Goal: Information Seeking & Learning: Find specific fact

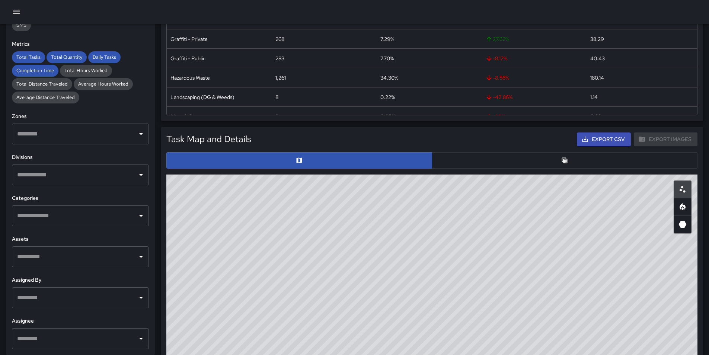
scroll to position [250, 0]
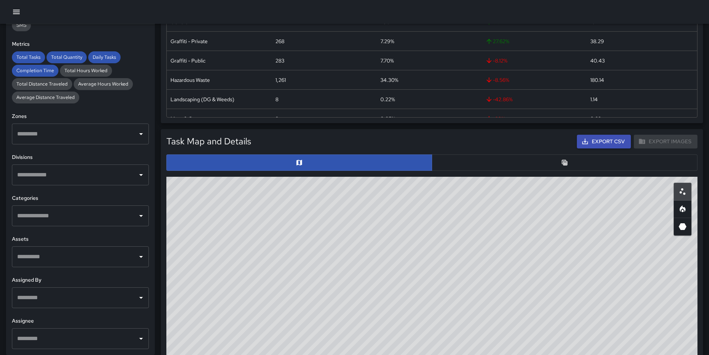
click at [511, 160] on button "button" at bounding box center [565, 163] width 266 height 16
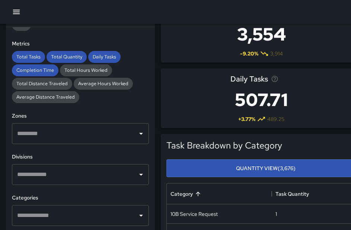
scroll to position [0, 0]
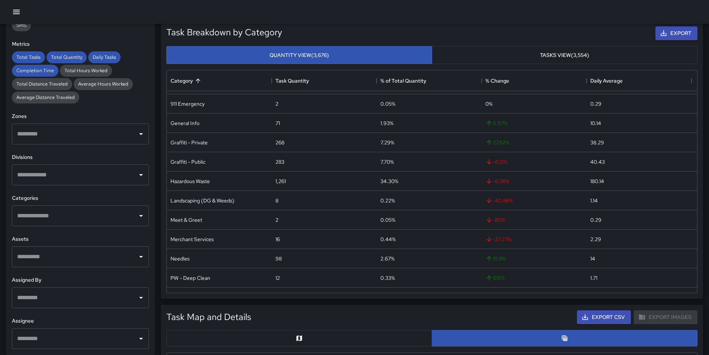
click at [511, 53] on button "Tasks View (3,554)" at bounding box center [565, 55] width 266 height 18
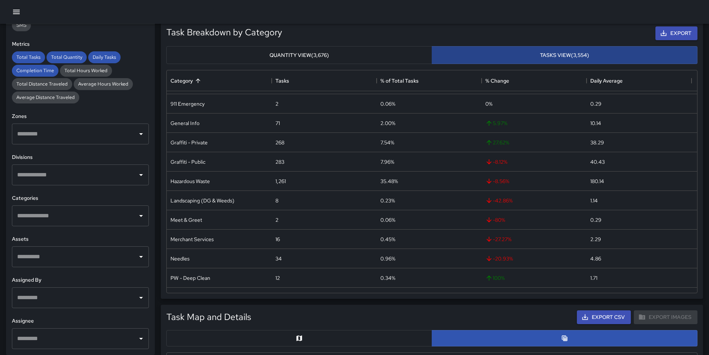
scroll to position [55, 0]
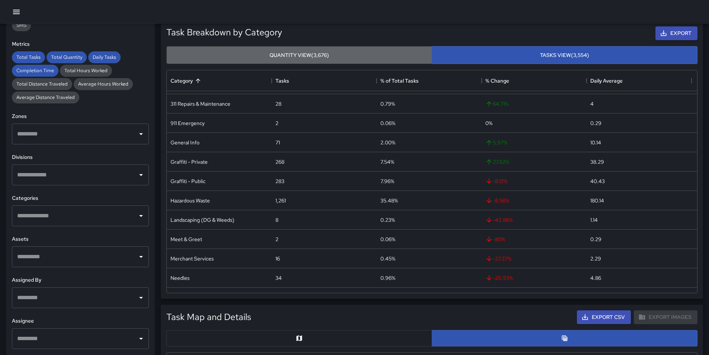
click at [416, 54] on button "Quantity View (3,676)" at bounding box center [299, 55] width 266 height 18
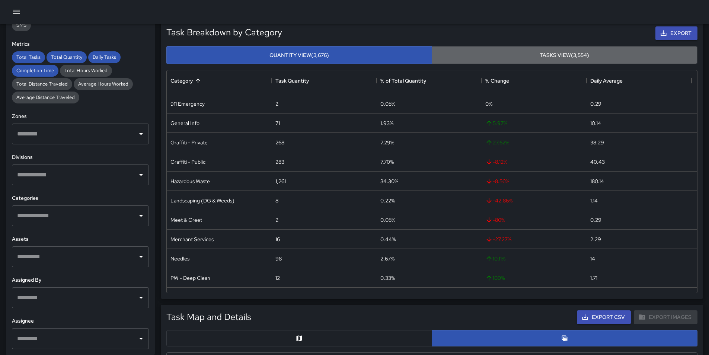
click at [477, 56] on button "Tasks View (3,554)" at bounding box center [565, 55] width 266 height 18
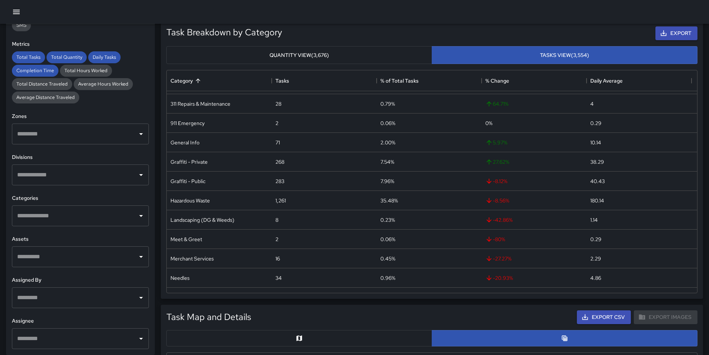
click at [411, 57] on button "Quantity View (3,676)" at bounding box center [299, 55] width 266 height 18
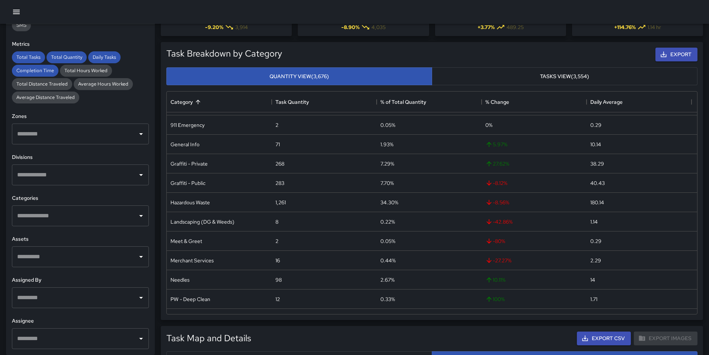
scroll to position [0, 0]
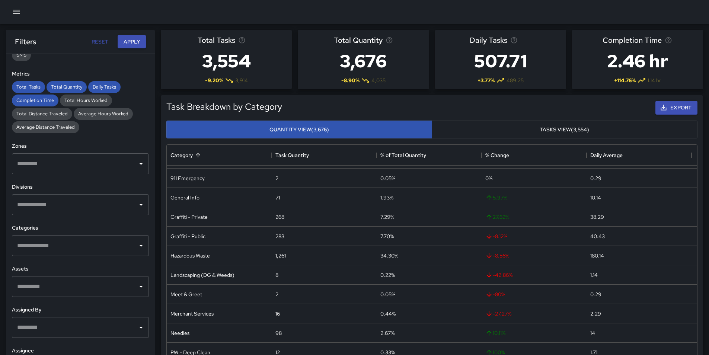
click at [18, 13] on icon "button" at bounding box center [16, 11] width 9 height 9
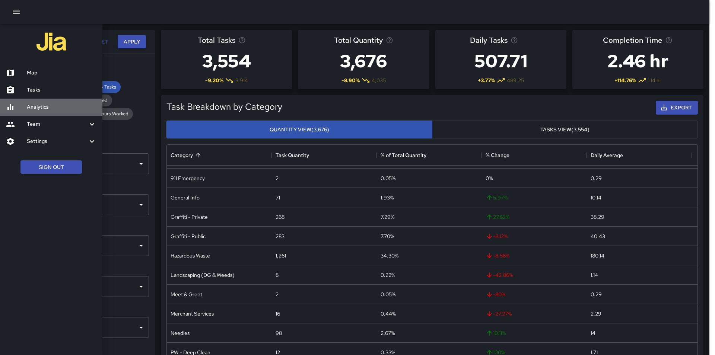
click at [60, 109] on h6 "Analytics" at bounding box center [62, 107] width 70 height 8
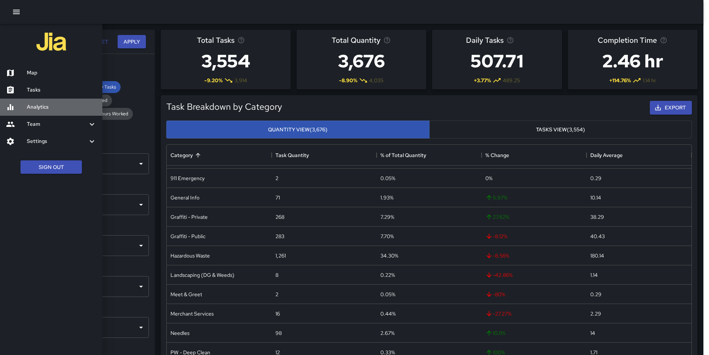
scroll to position [6, 6]
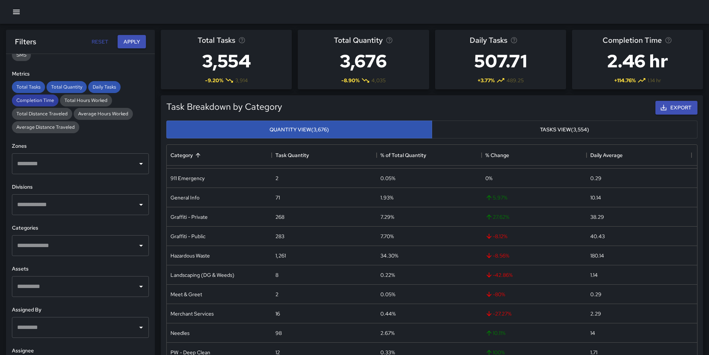
click at [45, 102] on span "Completion Time" at bounding box center [35, 100] width 47 height 6
click at [133, 38] on button "Apply" at bounding box center [132, 42] width 28 height 14
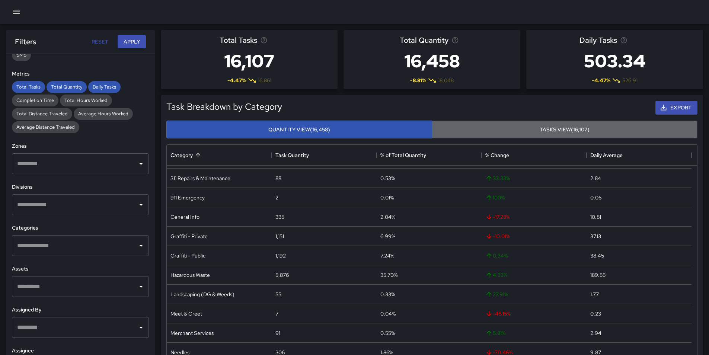
click at [511, 123] on button "Tasks View (16,107)" at bounding box center [565, 130] width 266 height 18
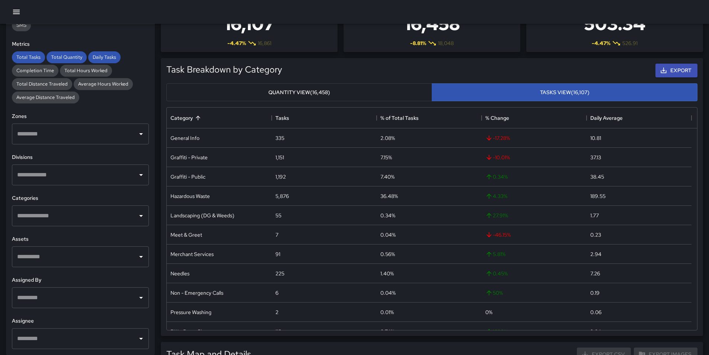
scroll to position [149, 0]
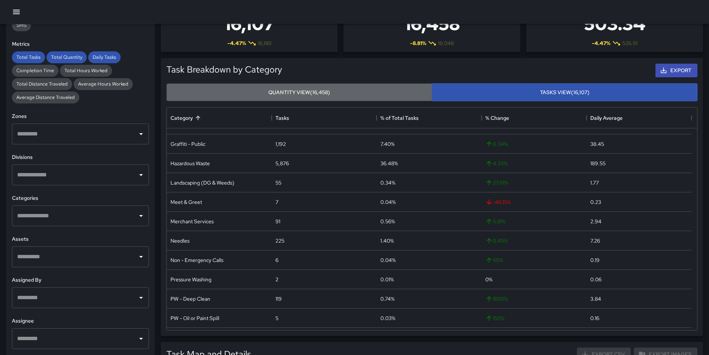
click at [267, 92] on button "Quantity View (16,458)" at bounding box center [299, 92] width 266 height 18
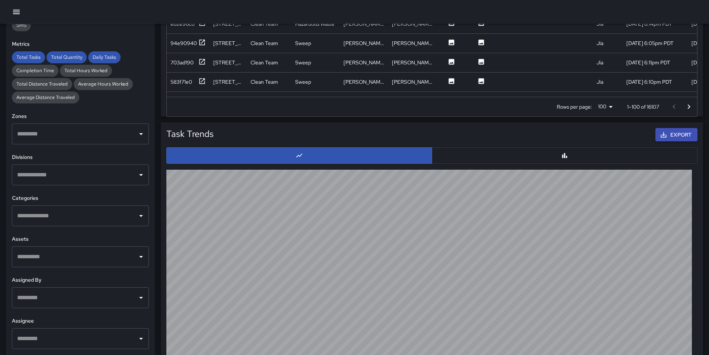
scroll to position [718, 0]
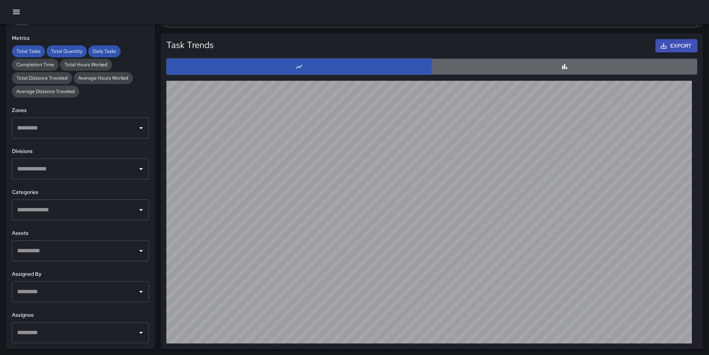
click at [504, 72] on button "button" at bounding box center [565, 66] width 266 height 16
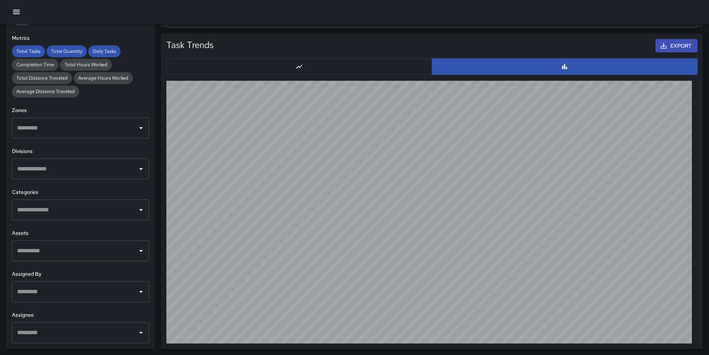
click at [404, 72] on button "button" at bounding box center [299, 66] width 266 height 16
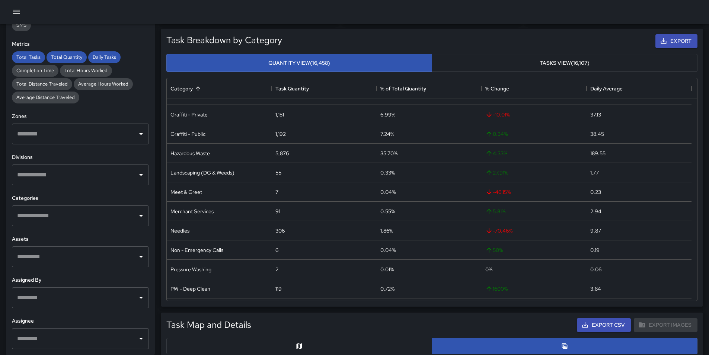
scroll to position [10, 0]
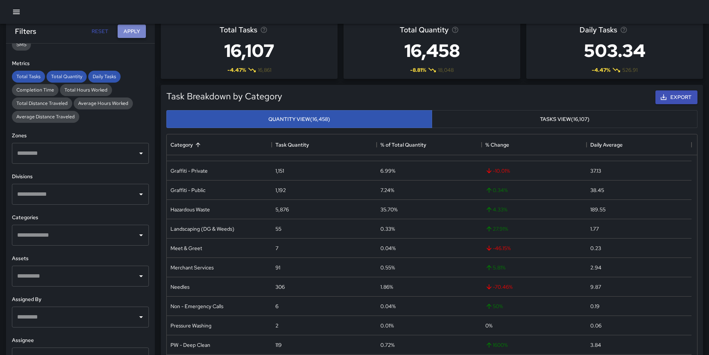
click at [130, 29] on button "Apply" at bounding box center [132, 32] width 28 height 14
click at [68, 200] on input "text" at bounding box center [74, 194] width 119 height 14
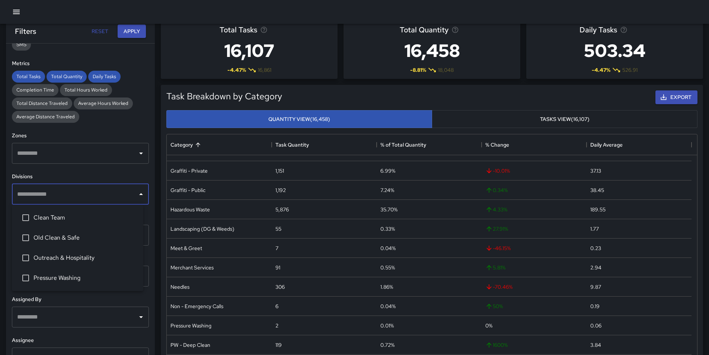
click at [65, 218] on span "Clean Team" at bounding box center [86, 217] width 104 height 9
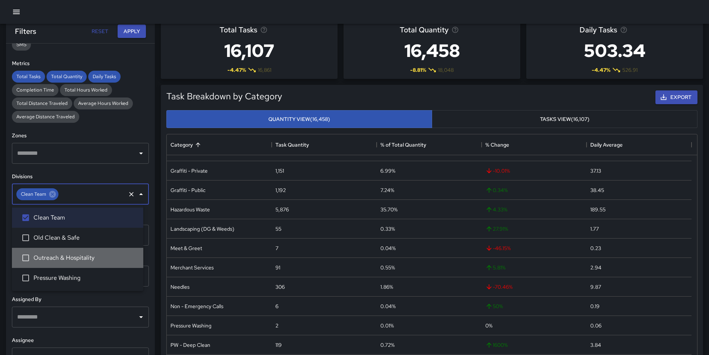
click at [75, 262] on span "Outreach & Hospitality" at bounding box center [86, 258] width 104 height 9
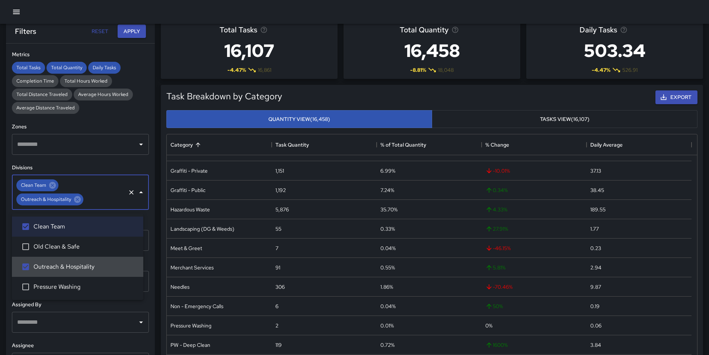
scroll to position [163, 0]
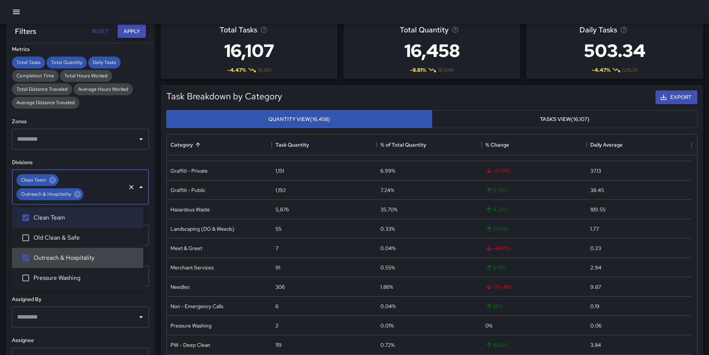
click at [125, 31] on button "Apply" at bounding box center [132, 32] width 28 height 14
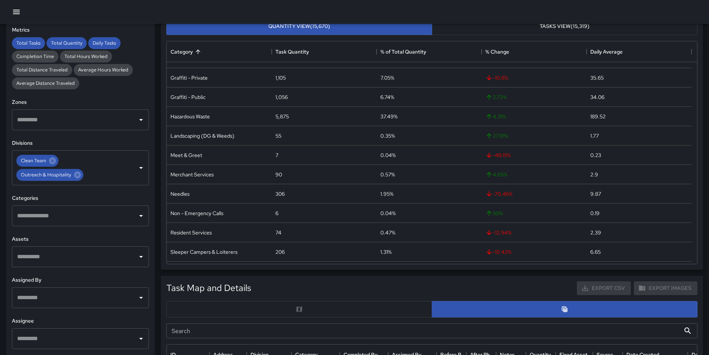
scroll to position [85, 0]
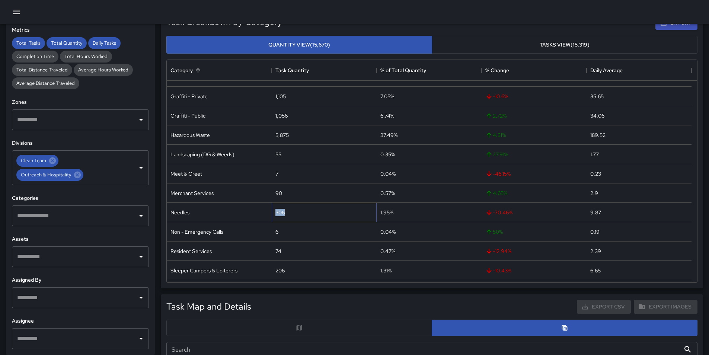
drag, startPoint x: 289, startPoint y: 209, endPoint x: 255, endPoint y: 214, distance: 34.7
click at [255, 214] on div "Needles 306 1.95% -70.46 % 9.87" at bounding box center [429, 212] width 525 height 19
copy div "306"
click at [511, 44] on button "Tasks View (15,319)" at bounding box center [565, 45] width 266 height 18
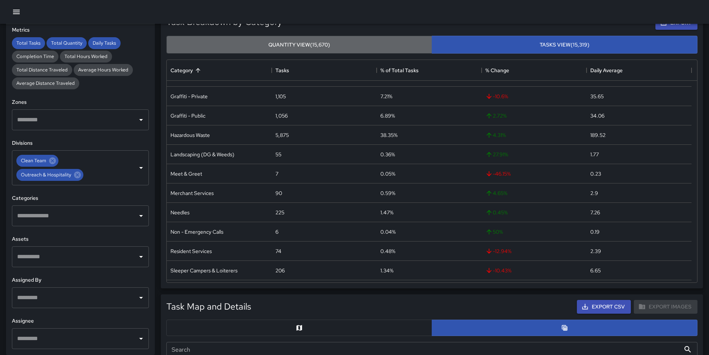
click at [314, 46] on button "Quantity View (15,670)" at bounding box center [299, 45] width 266 height 18
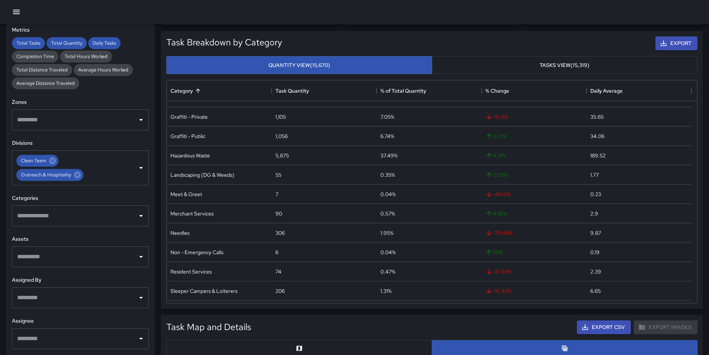
scroll to position [48, 0]
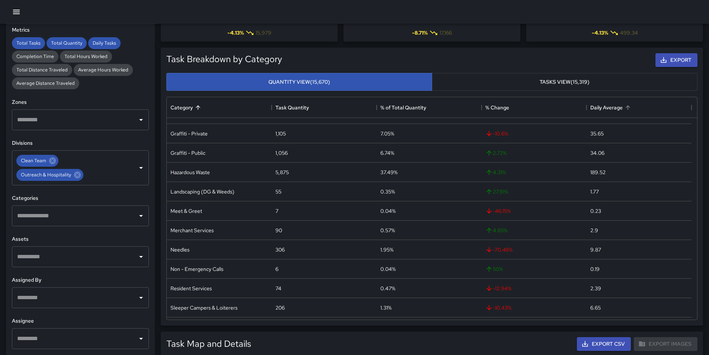
click at [511, 107] on div "Daily Average" at bounding box center [691, 107] width 9 height 21
drag, startPoint x: 679, startPoint y: 104, endPoint x: 478, endPoint y: 108, distance: 201.1
click at [478, 108] on div "% of Total Quantity" at bounding box center [481, 107] width 9 height 21
click at [210, 106] on div "Category" at bounding box center [220, 107] width 98 height 21
click at [183, 107] on div "Category" at bounding box center [182, 107] width 22 height 21
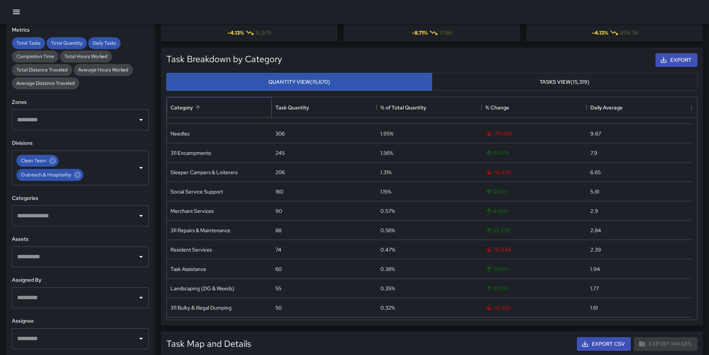
click at [184, 107] on div "Category" at bounding box center [182, 107] width 22 height 21
click at [191, 111] on div "Category" at bounding box center [182, 107] width 22 height 21
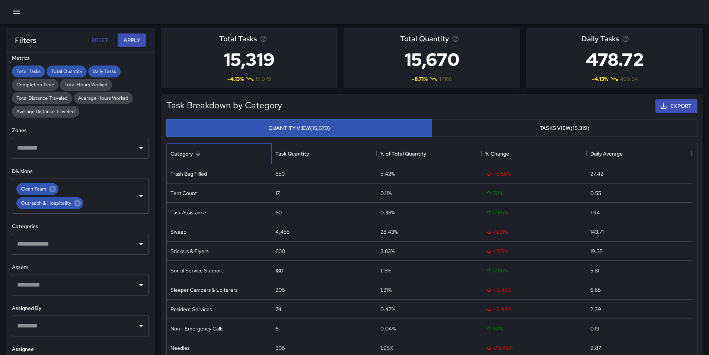
scroll to position [0, 0]
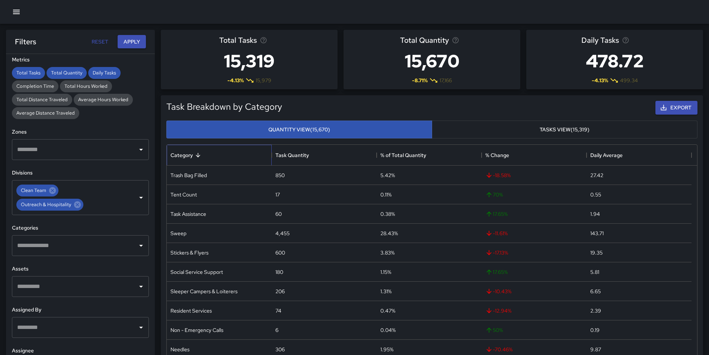
click at [192, 155] on div "Category" at bounding box center [182, 155] width 22 height 21
click at [246, 153] on div "Category" at bounding box center [220, 155] width 98 height 21
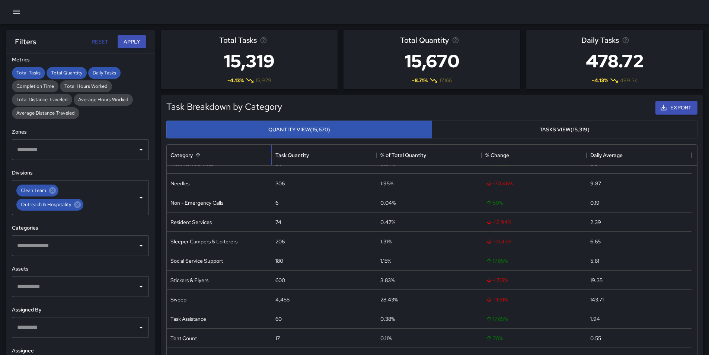
scroll to position [206, 0]
click at [511, 131] on button "Tasks View (15,319)" at bounding box center [565, 130] width 266 height 18
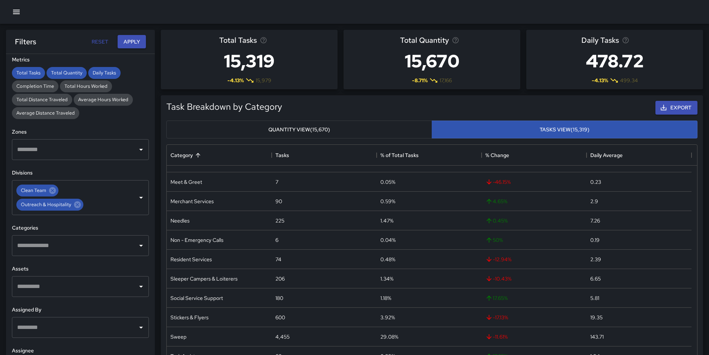
click at [351, 130] on button "Quantity View (15,670)" at bounding box center [299, 130] width 266 height 18
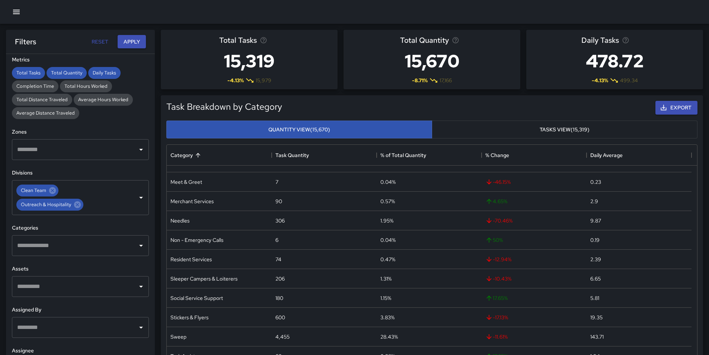
click at [505, 133] on button "Tasks View (15,319)" at bounding box center [565, 130] width 266 height 18
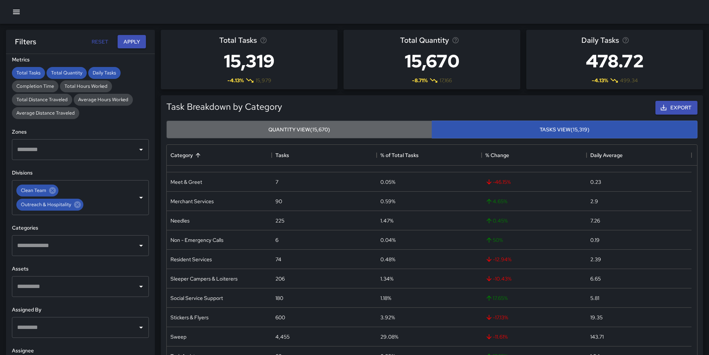
click at [359, 132] on button "Quantity View (15,670)" at bounding box center [299, 130] width 266 height 18
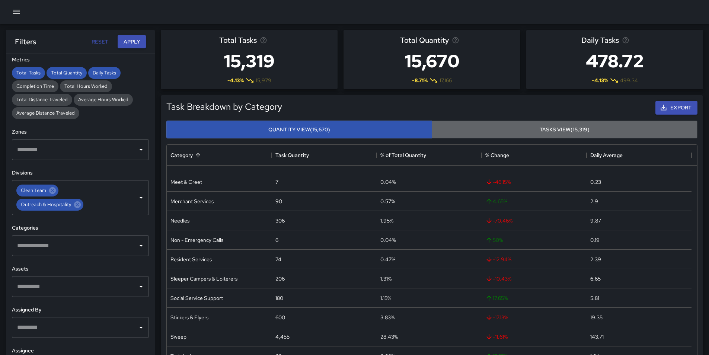
click at [510, 133] on button "Tasks View (15,319)" at bounding box center [565, 130] width 266 height 18
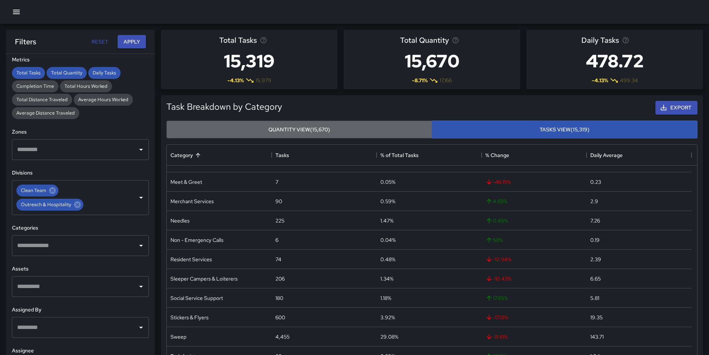
click at [348, 134] on button "Quantity View (15,670)" at bounding box center [299, 130] width 266 height 18
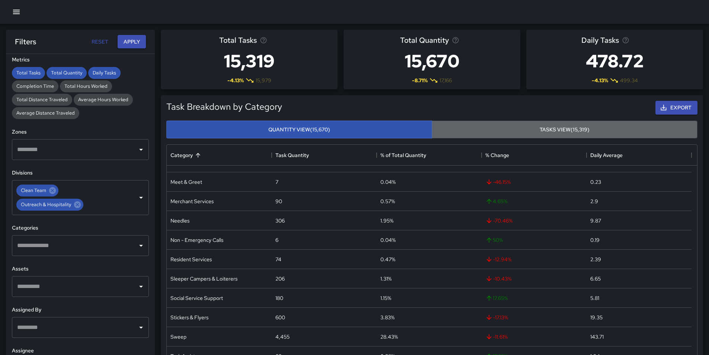
click at [491, 129] on button "Tasks View (15,319)" at bounding box center [565, 130] width 266 height 18
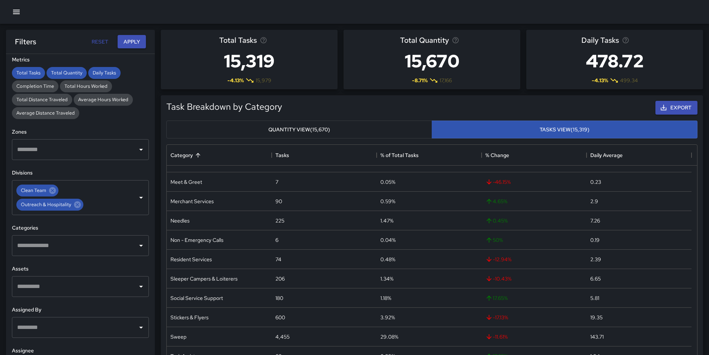
click at [375, 133] on button "Quantity View (15,670)" at bounding box center [299, 130] width 266 height 18
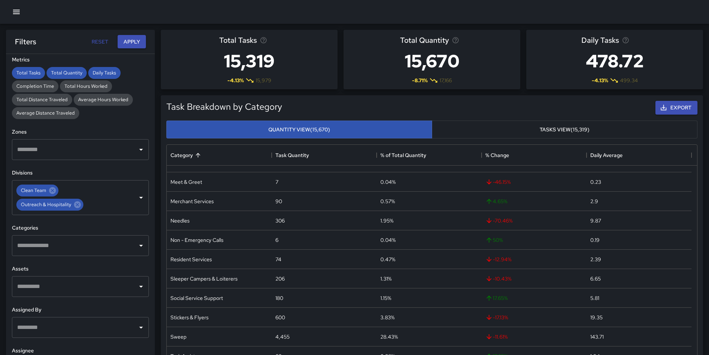
click at [480, 131] on button "Tasks View (15,319)" at bounding box center [565, 130] width 266 height 18
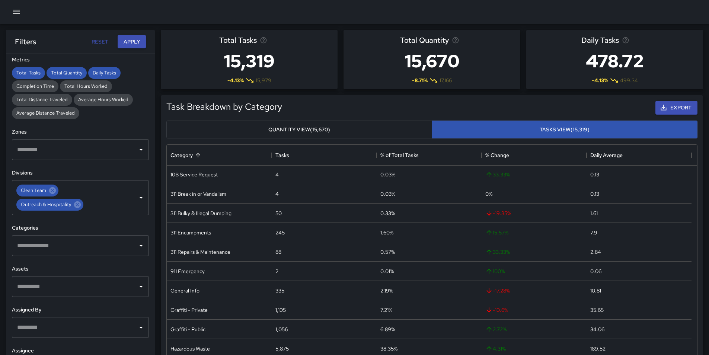
scroll to position [0, 0]
click at [403, 127] on button "Quantity View (15,670)" at bounding box center [299, 130] width 266 height 18
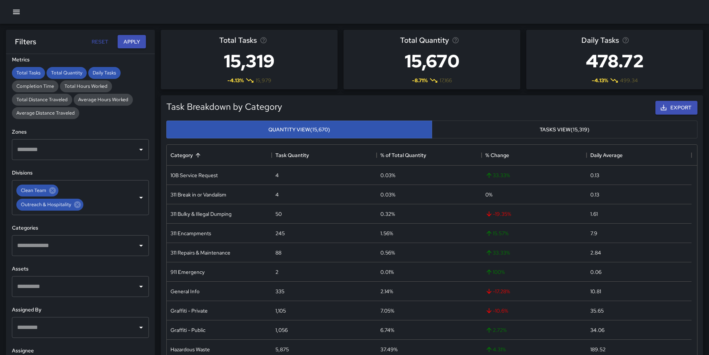
click at [486, 127] on button "Tasks View (15,319)" at bounding box center [565, 130] width 266 height 18
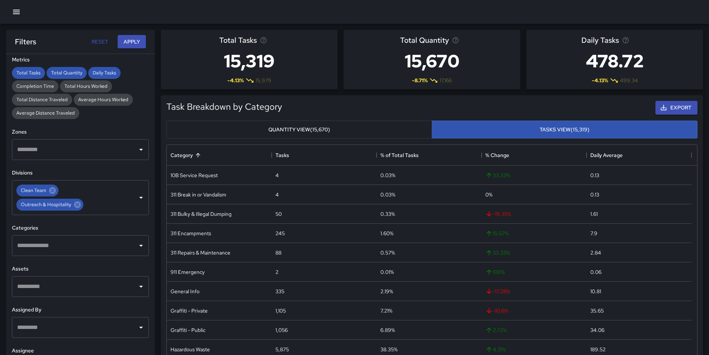
click at [377, 131] on button "Quantity View (15,670)" at bounding box center [299, 130] width 266 height 18
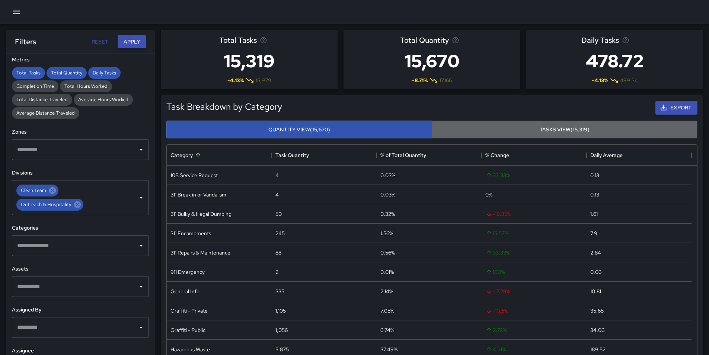
click at [487, 133] on button "Tasks View (15,319)" at bounding box center [565, 130] width 266 height 18
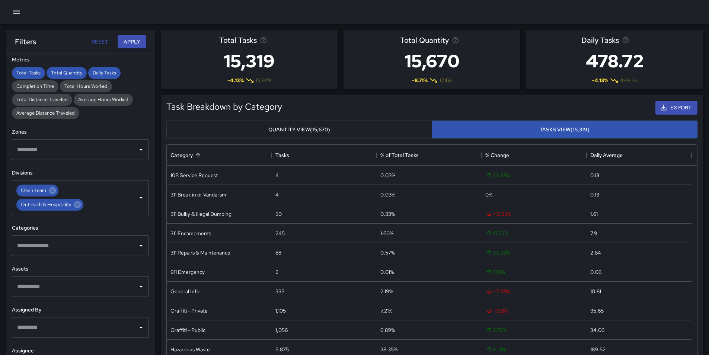
click at [404, 133] on button "Quantity View (15,670)" at bounding box center [299, 130] width 266 height 18
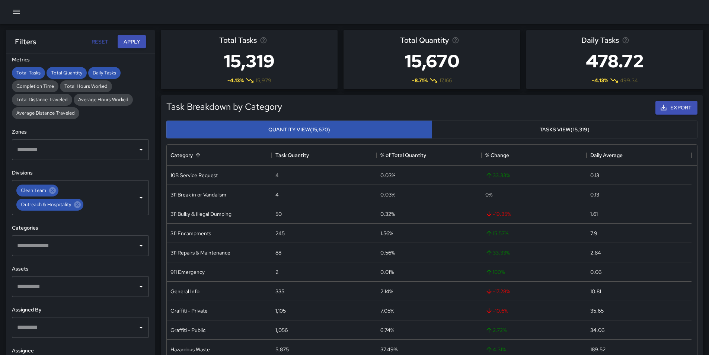
click at [486, 130] on button "Tasks View (15,319)" at bounding box center [565, 130] width 266 height 18
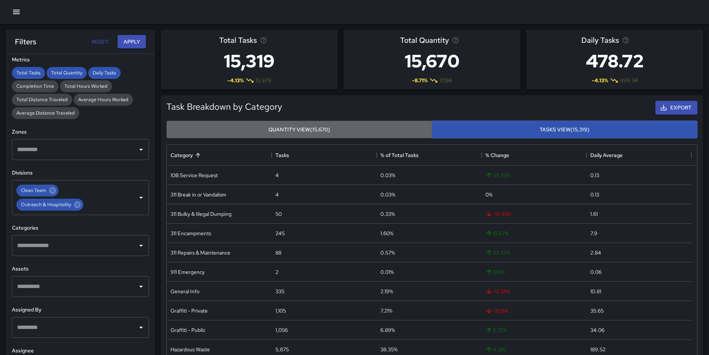
click at [359, 129] on button "Quantity View (15,670)" at bounding box center [299, 130] width 266 height 18
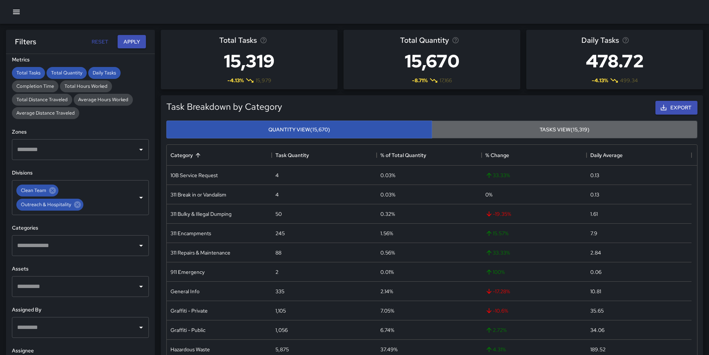
click at [471, 134] on button "Tasks View (15,319)" at bounding box center [565, 130] width 266 height 18
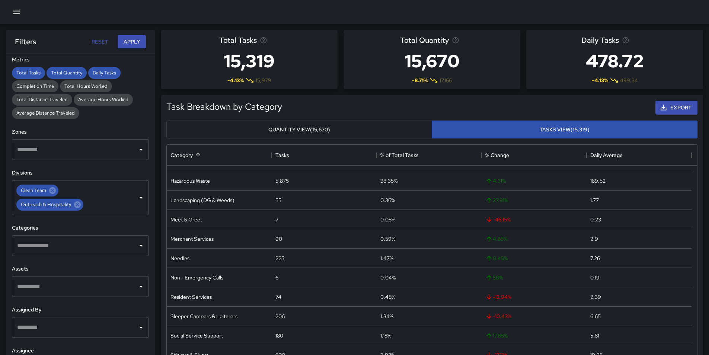
scroll to position [186, 0]
click at [393, 128] on button "Quantity View (15,670)" at bounding box center [299, 130] width 266 height 18
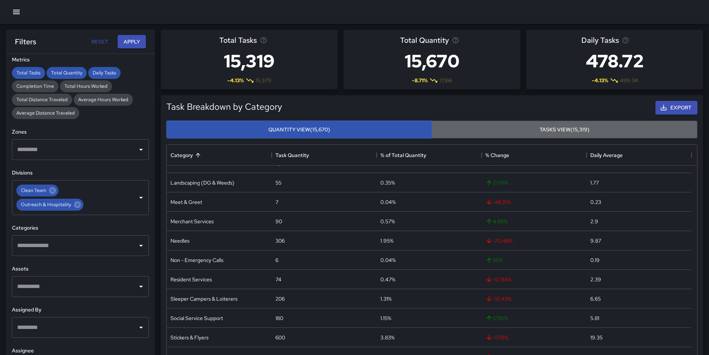
click at [496, 127] on button "Tasks View (15,319)" at bounding box center [565, 130] width 266 height 18
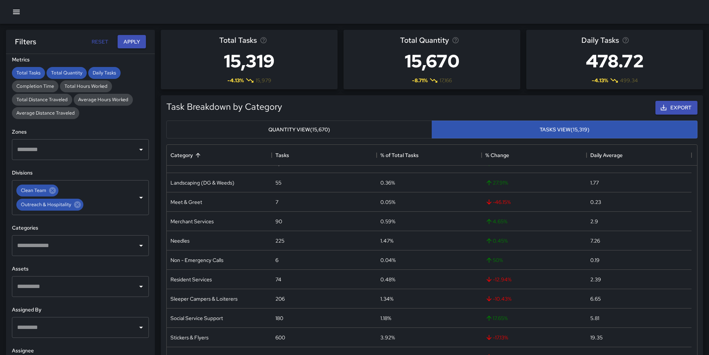
click at [64, 289] on input "text" at bounding box center [74, 287] width 119 height 14
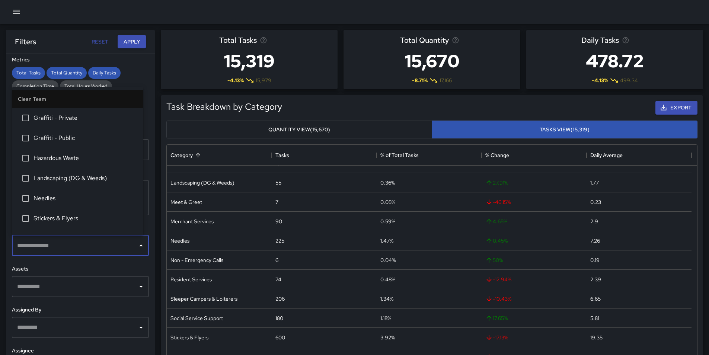
click at [58, 249] on input "text" at bounding box center [74, 246] width 119 height 14
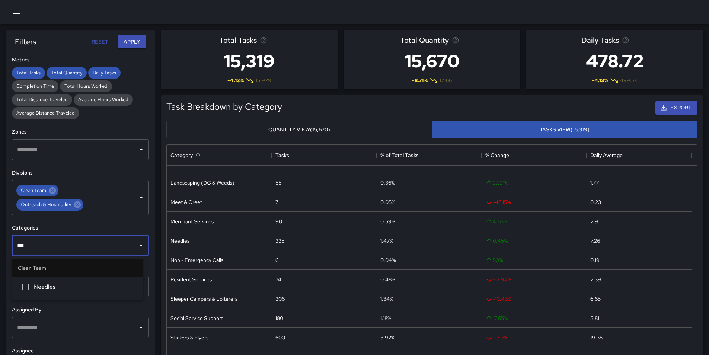
type input "****"
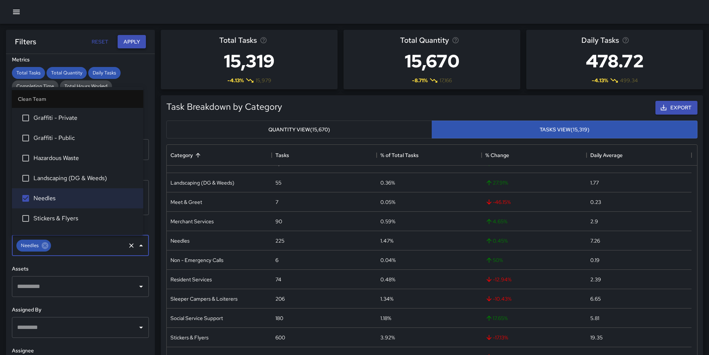
click at [133, 48] on button "Apply" at bounding box center [132, 42] width 28 height 14
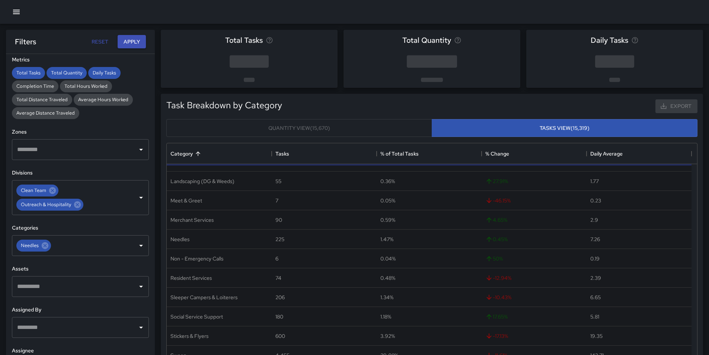
scroll to position [0, 0]
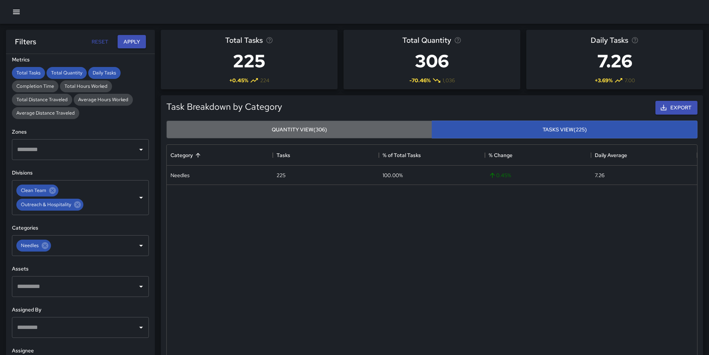
click at [227, 121] on button "Quantity View (306)" at bounding box center [299, 130] width 266 height 18
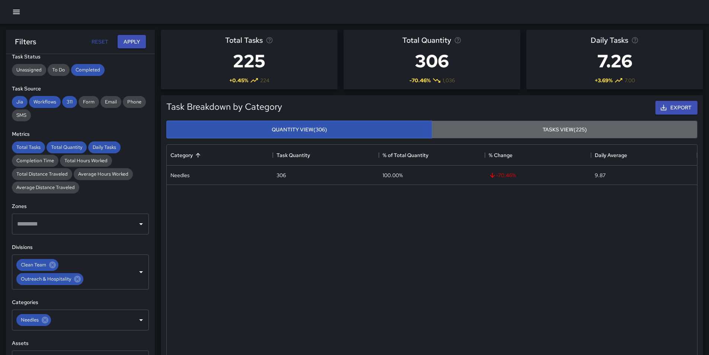
click at [460, 132] on button "Tasks View (225)" at bounding box center [565, 130] width 266 height 18
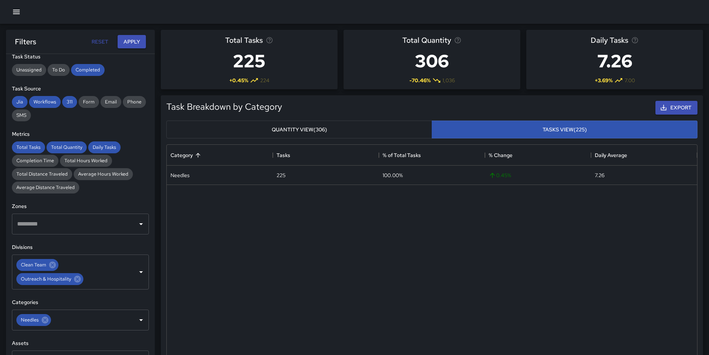
click at [399, 130] on button "Quantity View (306)" at bounding box center [299, 130] width 266 height 18
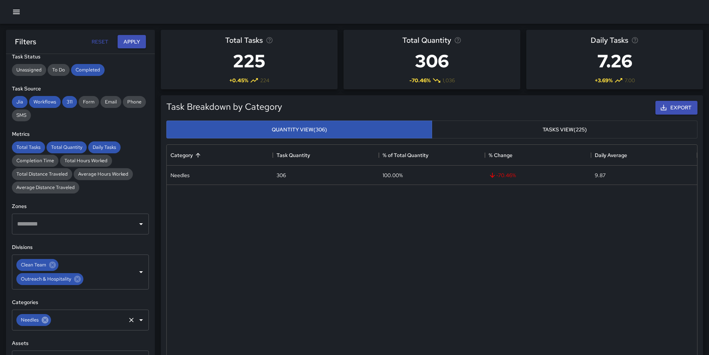
click at [44, 320] on icon at bounding box center [45, 320] width 7 height 7
click at [135, 43] on button "Apply" at bounding box center [132, 42] width 28 height 14
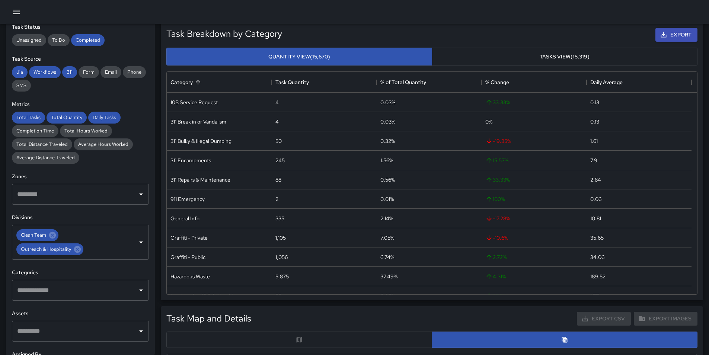
scroll to position [74, 0]
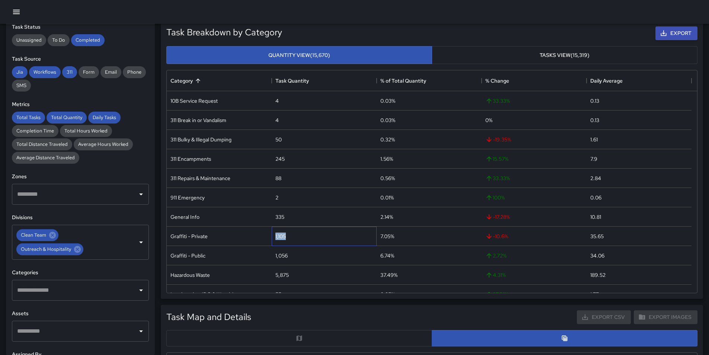
drag, startPoint x: 291, startPoint y: 236, endPoint x: 271, endPoint y: 237, distance: 19.8
click at [271, 237] on div "Graffiti - Private 1,105 7.05% -10.6 % 35.65" at bounding box center [429, 236] width 525 height 19
copy div "1,105"
click at [292, 255] on div "1,056" at bounding box center [324, 255] width 105 height 19
click at [291, 255] on div "1,056" at bounding box center [324, 255] width 105 height 19
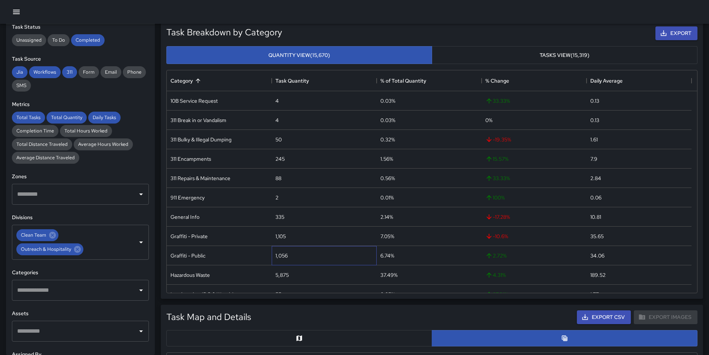
click at [291, 255] on div "1,056" at bounding box center [324, 255] width 105 height 19
click at [288, 255] on div "1,056" at bounding box center [324, 255] width 105 height 19
copy div "1,056"
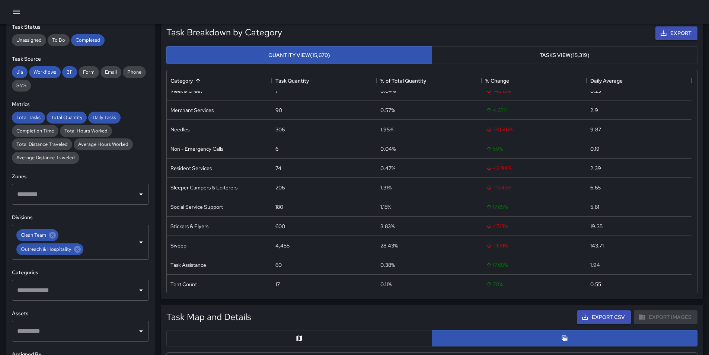
scroll to position [223, 0]
click at [289, 230] on div "600" at bounding box center [324, 225] width 105 height 19
click at [289, 229] on div "600" at bounding box center [324, 225] width 105 height 19
click at [288, 228] on div "600" at bounding box center [324, 225] width 105 height 19
click at [286, 226] on div "600" at bounding box center [324, 225] width 105 height 19
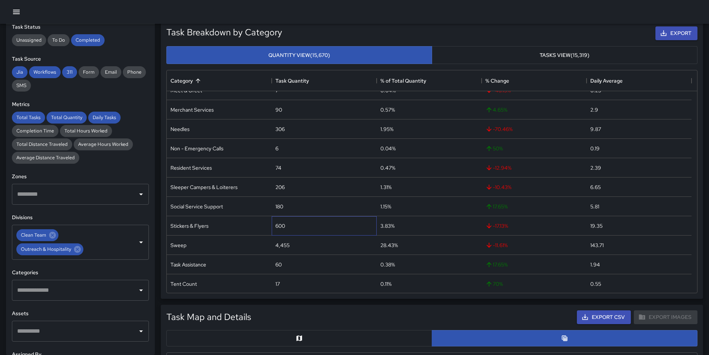
click at [283, 225] on div "600" at bounding box center [281, 225] width 10 height 7
copy div "600"
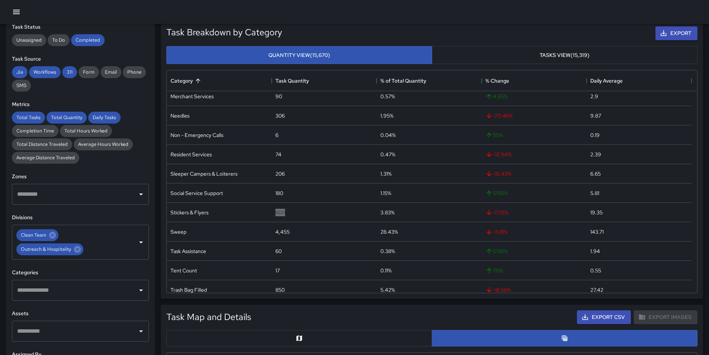
scroll to position [244, 0]
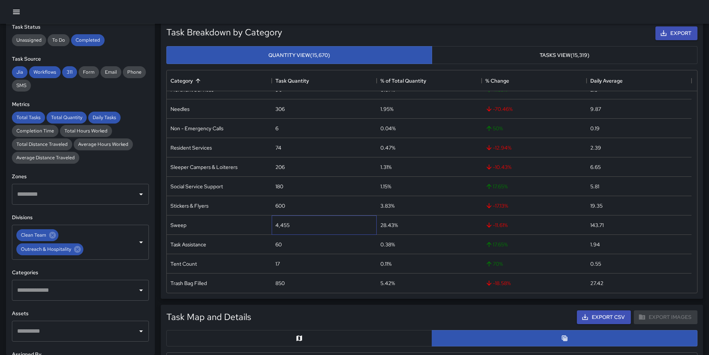
click at [283, 226] on div "4,455" at bounding box center [283, 225] width 14 height 7
copy div "4,455"
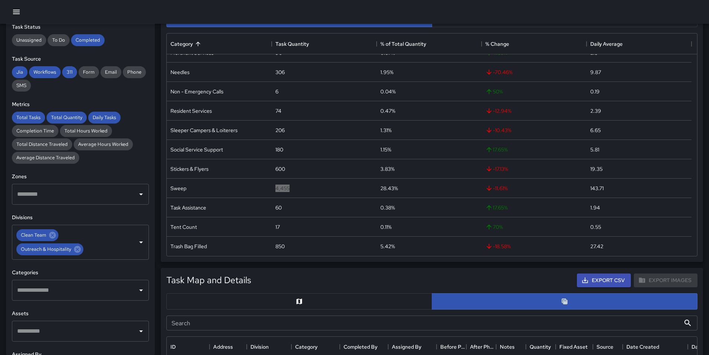
scroll to position [112, 0]
click at [280, 245] on div "850" at bounding box center [280, 245] width 9 height 7
copy div "850"
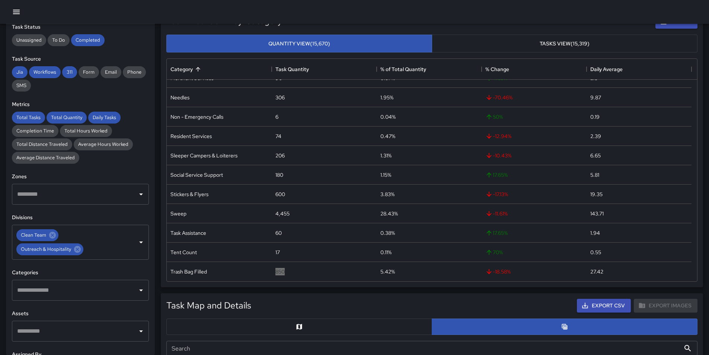
scroll to position [74, 0]
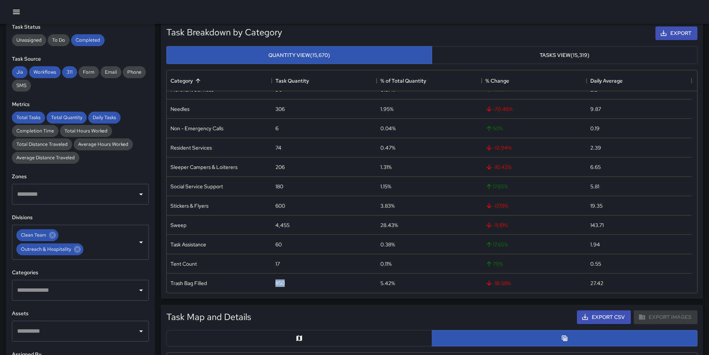
click at [459, 55] on button "Tasks View (15,319)" at bounding box center [565, 55] width 266 height 18
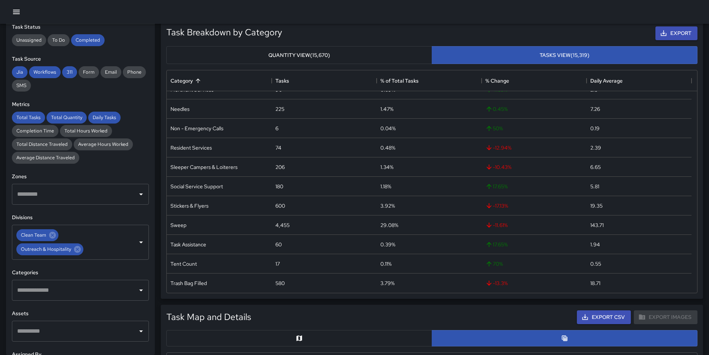
click at [367, 56] on button "Quantity View (15,670)" at bounding box center [299, 55] width 266 height 18
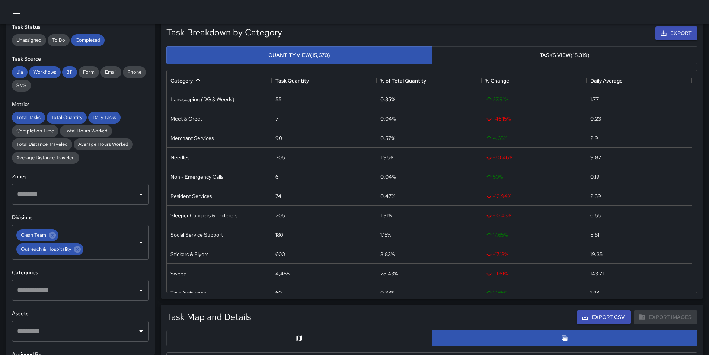
scroll to position [95, 0]
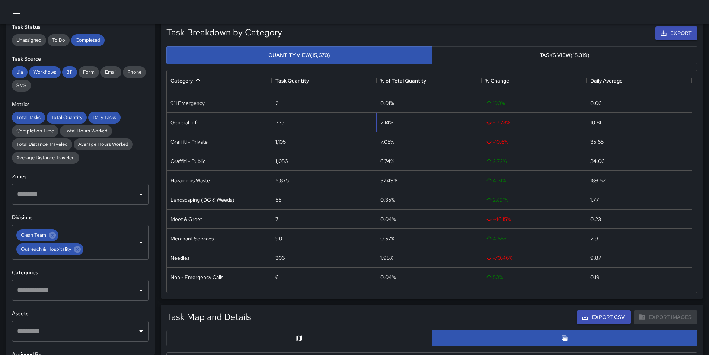
click at [291, 124] on div "335" at bounding box center [324, 122] width 105 height 19
click at [289, 122] on div "335" at bounding box center [324, 122] width 105 height 19
click at [288, 122] on div "335" at bounding box center [324, 122] width 105 height 19
click at [282, 120] on div "335" at bounding box center [280, 122] width 9 height 7
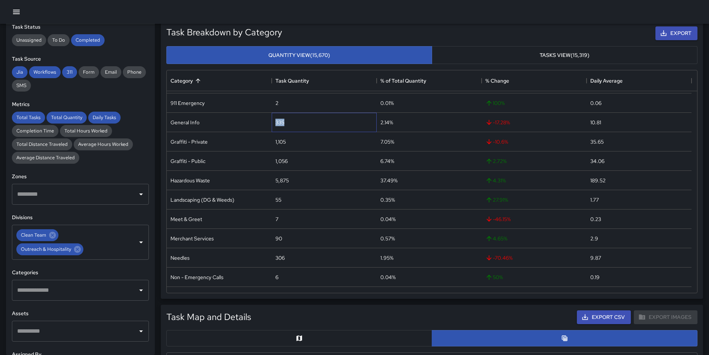
click at [282, 120] on div "335" at bounding box center [280, 122] width 9 height 7
copy div "335"
click at [280, 217] on div "7" at bounding box center [324, 219] width 105 height 19
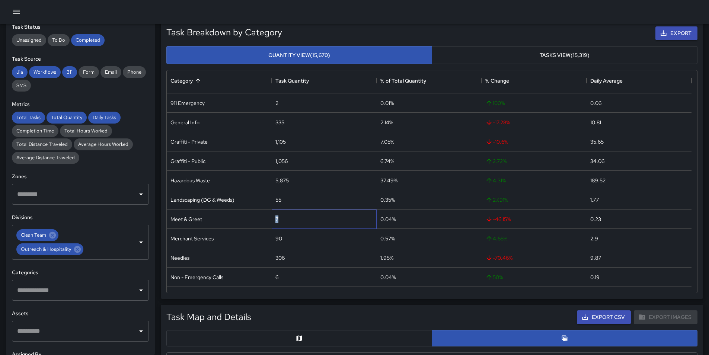
click at [280, 217] on div "7" at bounding box center [324, 219] width 105 height 19
copy div "7"
click at [282, 238] on div "90" at bounding box center [324, 238] width 105 height 19
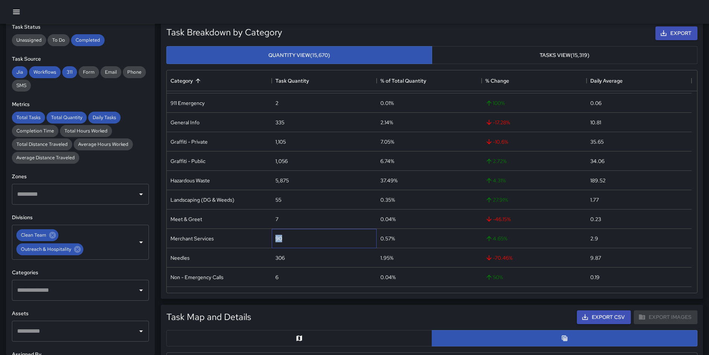
click at [282, 238] on div "90" at bounding box center [324, 238] width 105 height 19
copy div "90"
click at [288, 260] on div "306" at bounding box center [324, 257] width 105 height 19
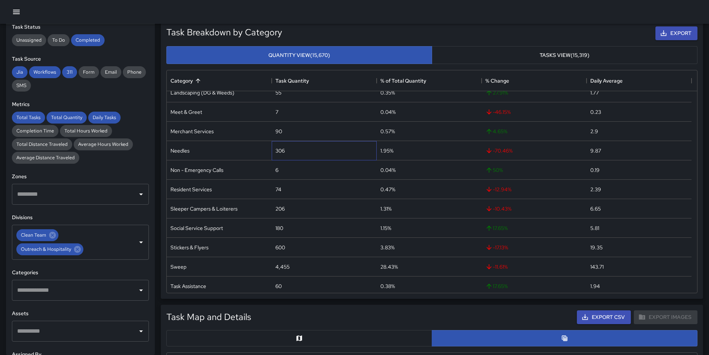
scroll to position [206, 0]
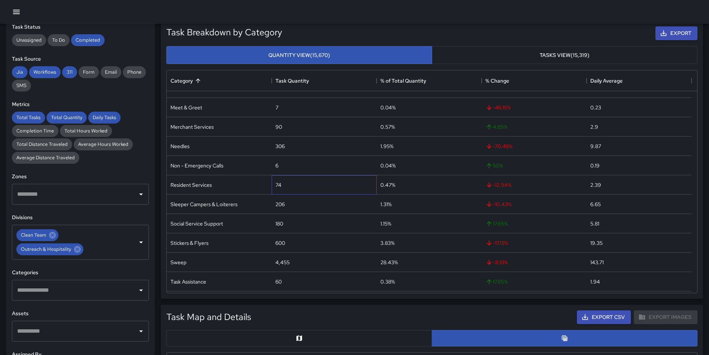
click at [285, 181] on div "74" at bounding box center [324, 184] width 105 height 19
click at [283, 181] on div "74" at bounding box center [324, 184] width 105 height 19
click at [280, 184] on div "74" at bounding box center [279, 184] width 6 height 7
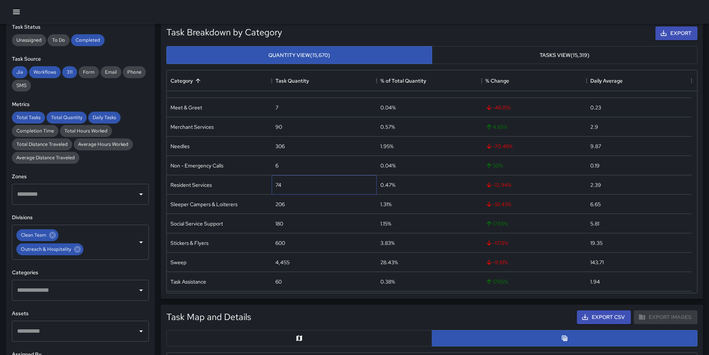
click at [280, 184] on div "74" at bounding box center [279, 184] width 6 height 7
click at [285, 223] on div "180" at bounding box center [324, 223] width 105 height 19
click at [281, 223] on div "180" at bounding box center [280, 223] width 8 height 7
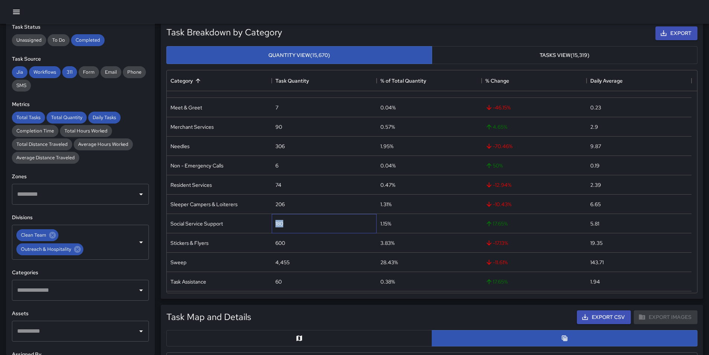
click at [281, 223] on div "180" at bounding box center [280, 223] width 8 height 7
copy div "180"
